Goal: Task Accomplishment & Management: Manage account settings

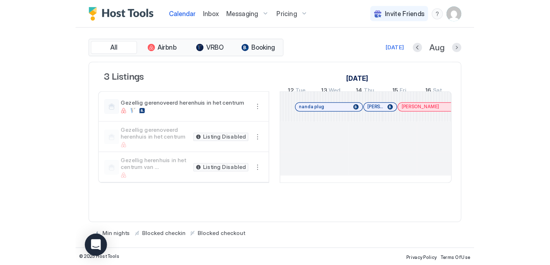
scroll to position [0, 277]
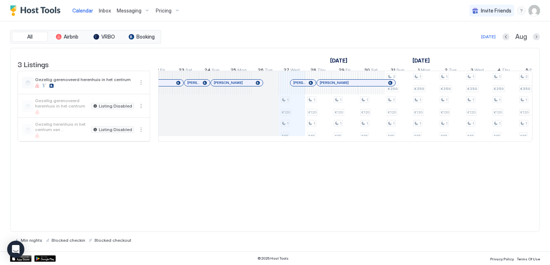
click at [136, 12] on span "Messaging" at bounding box center [129, 11] width 25 height 6
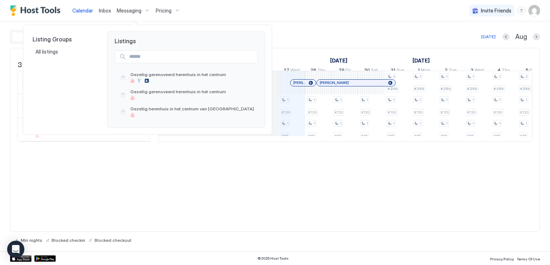
click at [89, 12] on div at bounding box center [275, 132] width 550 height 265
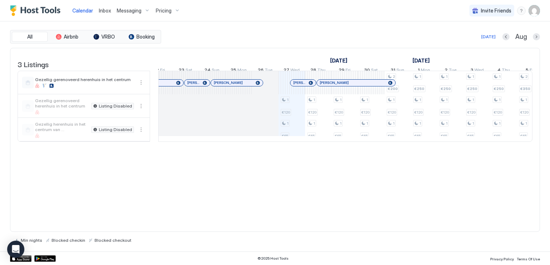
click at [89, 12] on span "Calendar" at bounding box center [82, 11] width 21 height 6
click at [308, 13] on img "User profile" at bounding box center [533, 10] width 11 height 11
click at [308, 39] on span "Settings" at bounding box center [469, 40] width 19 height 6
